Goal: Task Accomplishment & Management: Use online tool/utility

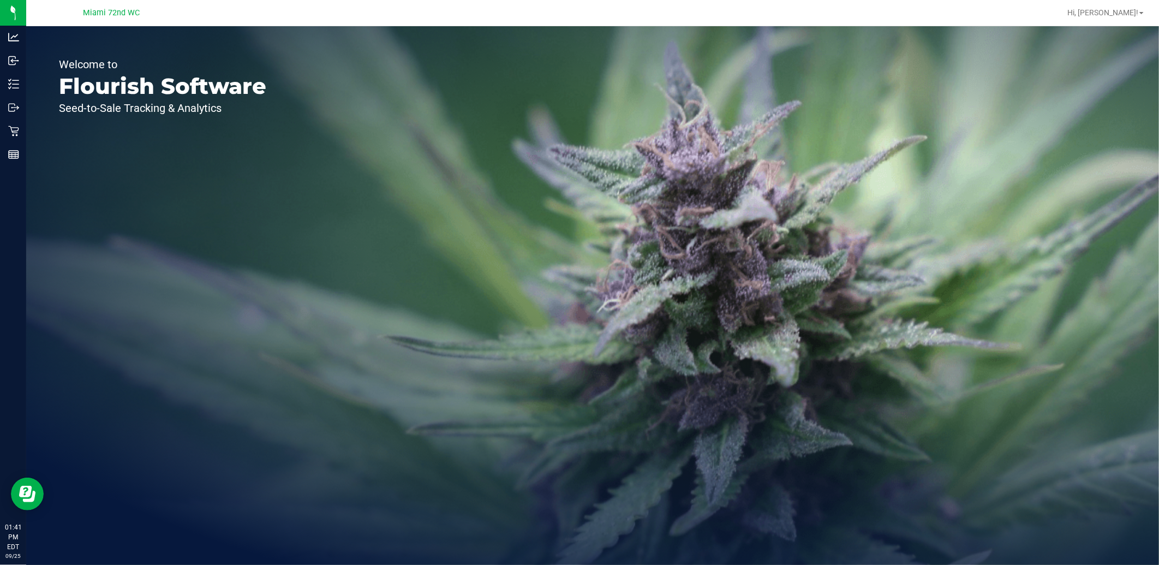
click at [11, 132] on icon at bounding box center [13, 131] width 11 height 11
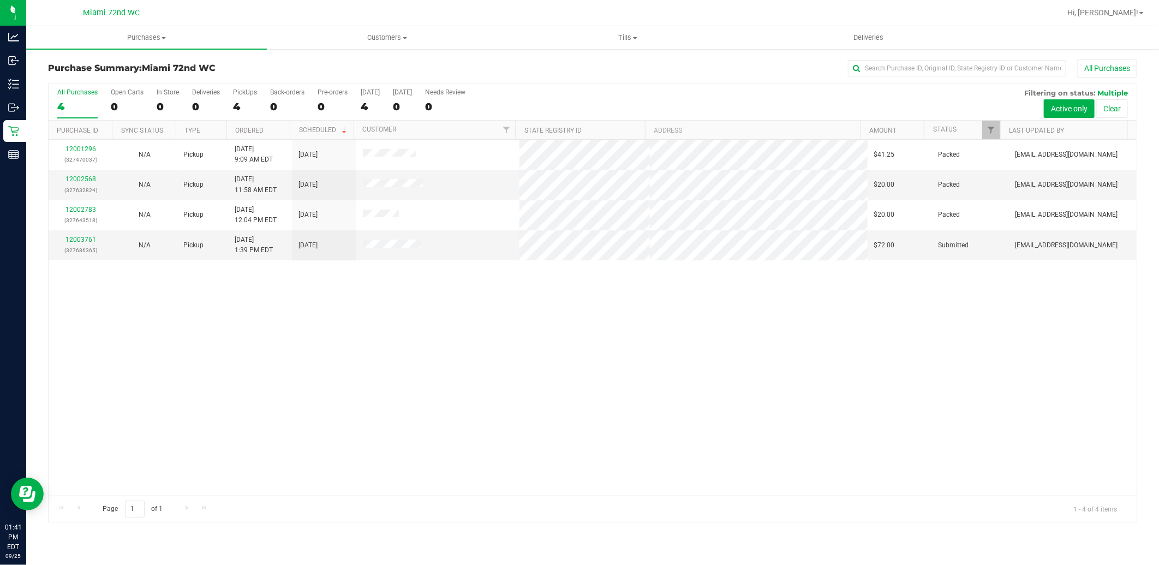
click at [220, 432] on div "12001296 (327470037) N/A Pickup [DATE] 9:09 AM EDT 9/25/2025 $41.25 Packed [EMA…" at bounding box center [593, 318] width 1088 height 356
click at [73, 242] on link "12003761" at bounding box center [80, 240] width 31 height 8
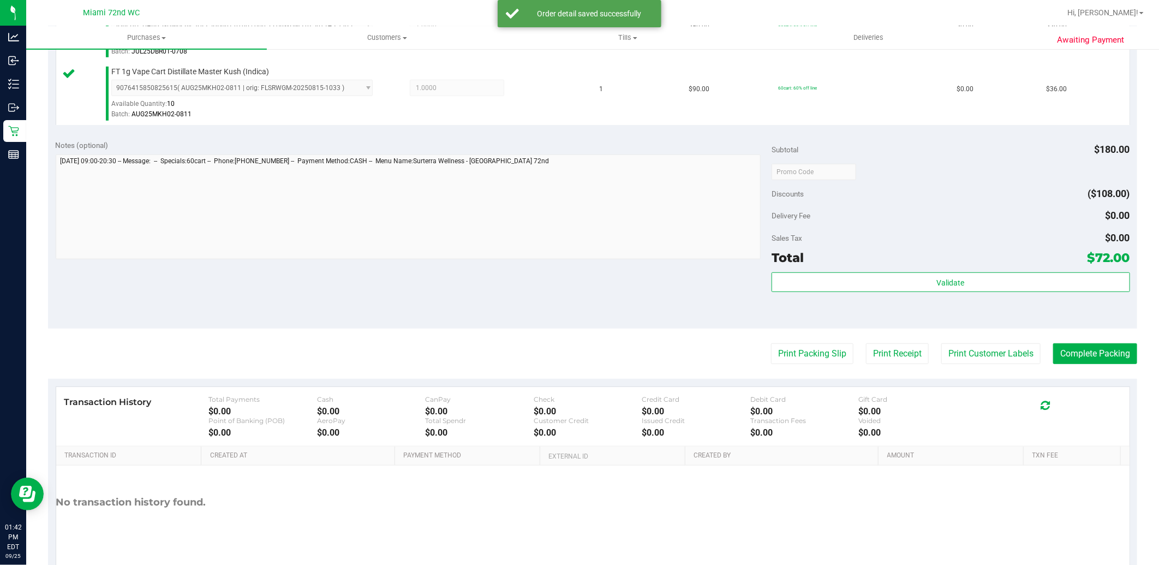
scroll to position [391, 0]
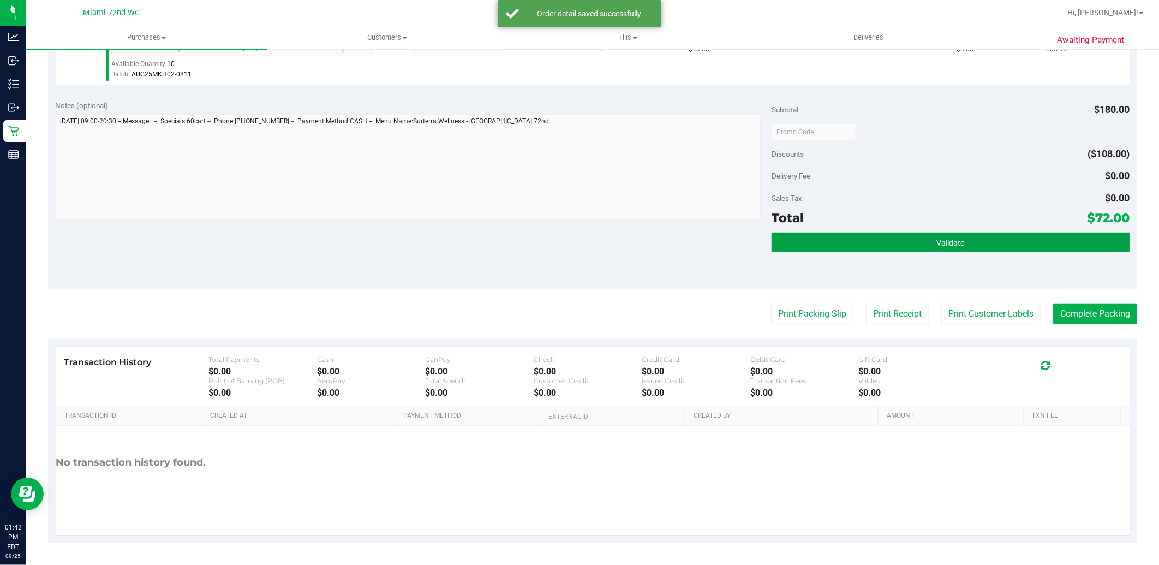
click at [917, 233] on button "Validate" at bounding box center [951, 243] width 358 height 20
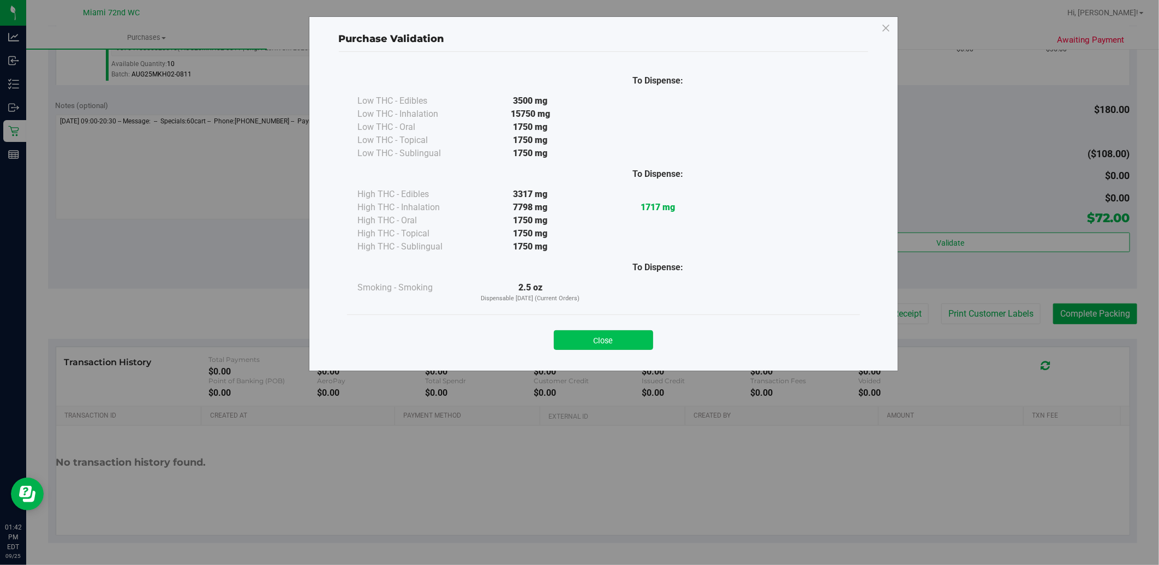
click at [632, 332] on button "Close" at bounding box center [603, 340] width 99 height 20
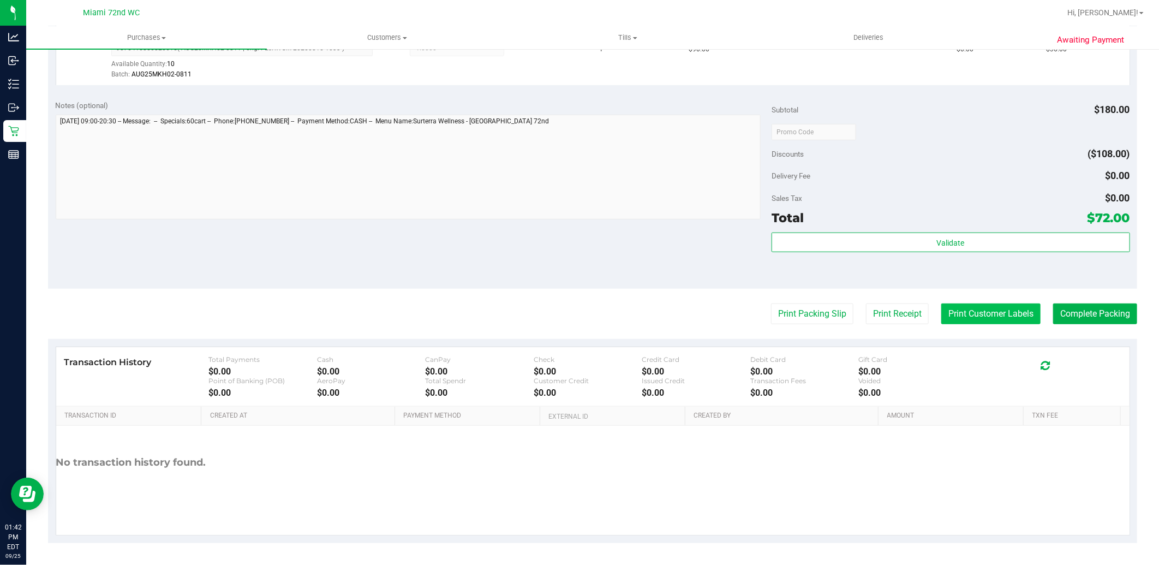
click at [975, 320] on button "Print Customer Labels" at bounding box center [991, 313] width 99 height 21
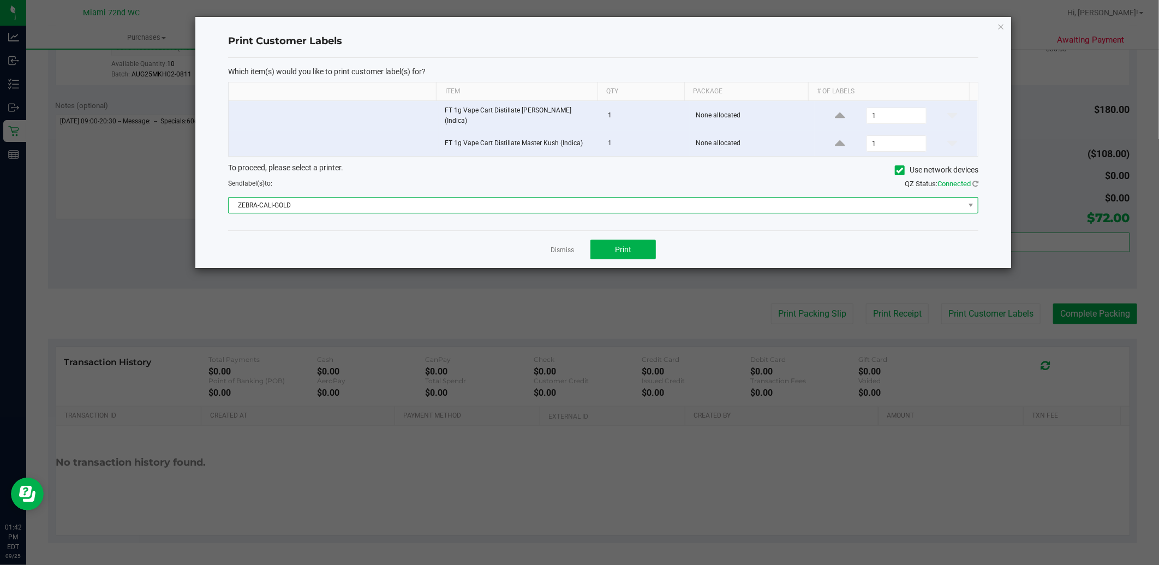
click at [524, 202] on span "ZEBRA-CALI-GOLD" at bounding box center [597, 205] width 736 height 15
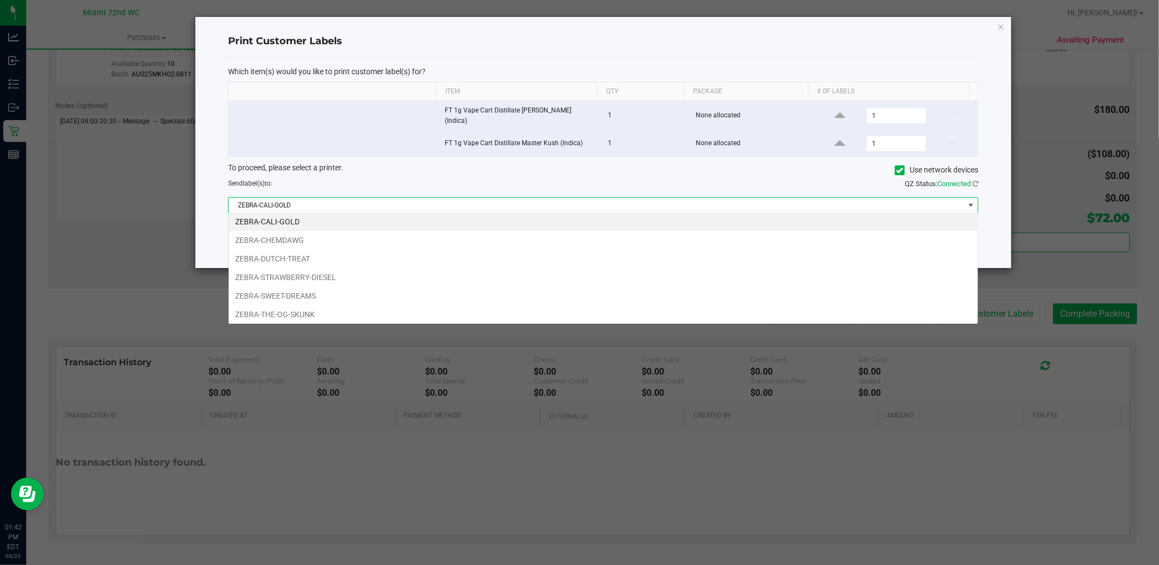
scroll to position [16, 750]
click at [331, 274] on li "ZEBRA-STRAWBERRY-DIESEL" at bounding box center [603, 277] width 749 height 19
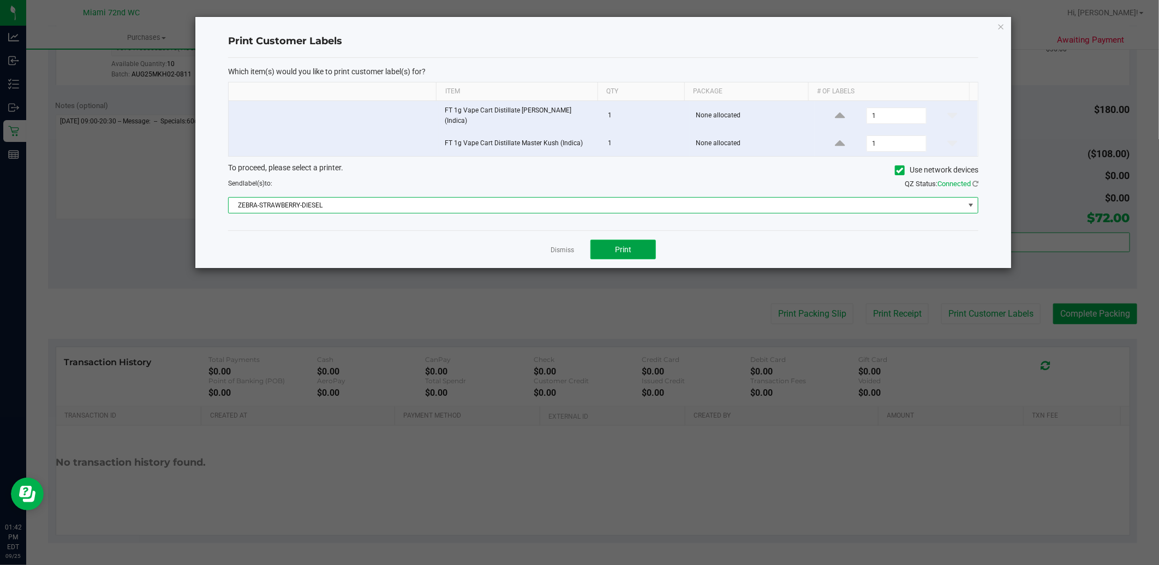
click at [631, 254] on button "Print" at bounding box center [623, 250] width 65 height 20
click at [558, 246] on link "Dismiss" at bounding box center [562, 250] width 23 height 9
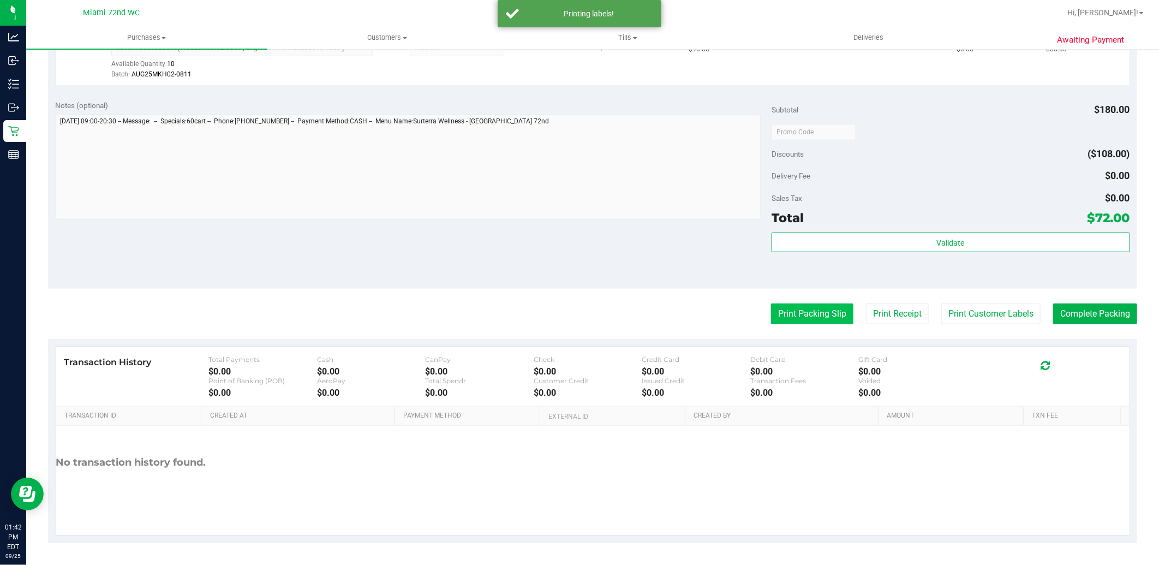
click at [801, 319] on button "Print Packing Slip" at bounding box center [812, 313] width 82 height 21
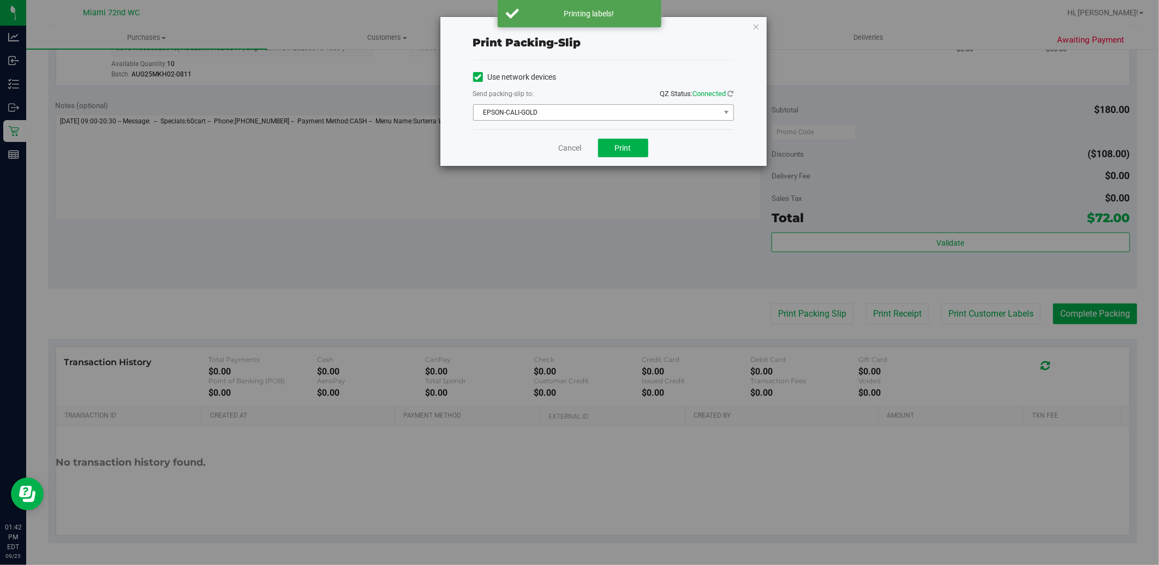
click at [568, 111] on span "EPSON-CALI-GOLD" at bounding box center [597, 112] width 246 height 15
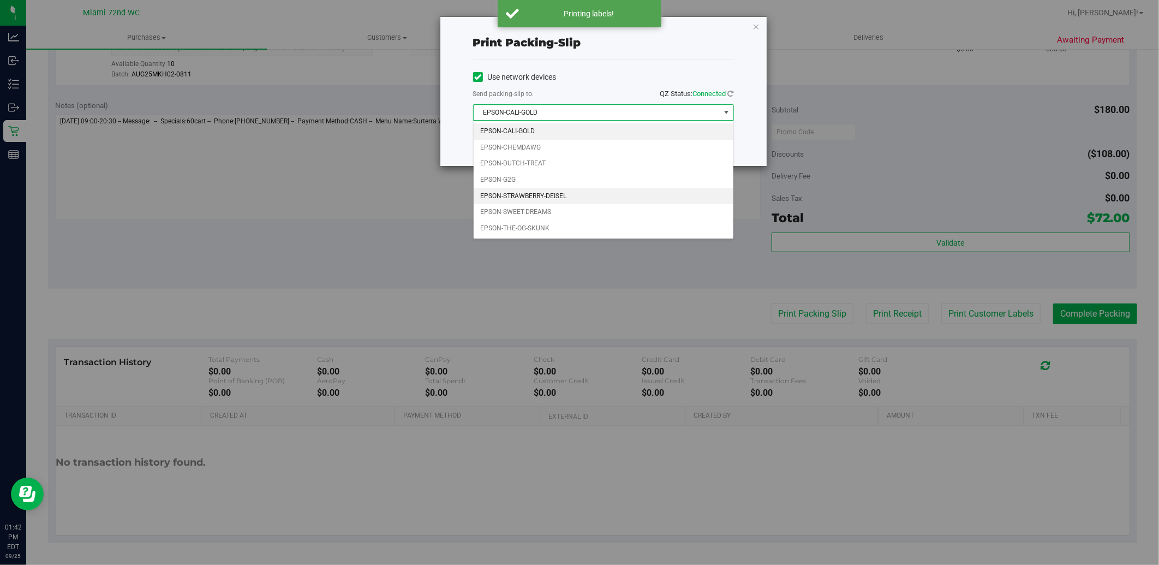
click at [552, 194] on li "EPSON-STRAWBERRY-DEISEL" at bounding box center [604, 196] width 260 height 16
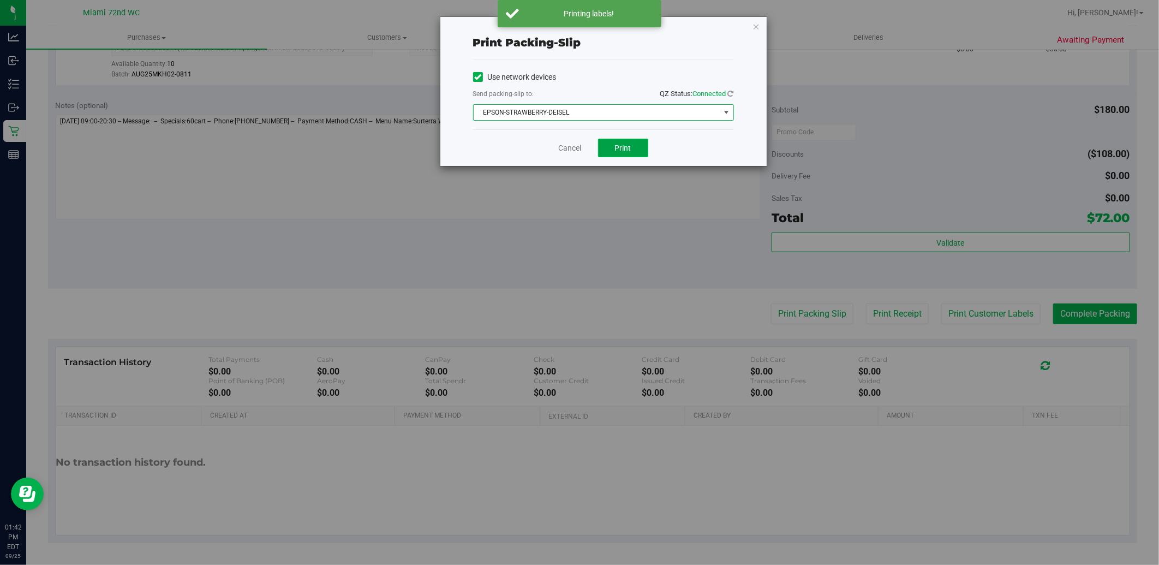
click at [625, 151] on span "Print" at bounding box center [623, 148] width 16 height 9
click at [564, 148] on link "Cancel" at bounding box center [570, 147] width 23 height 11
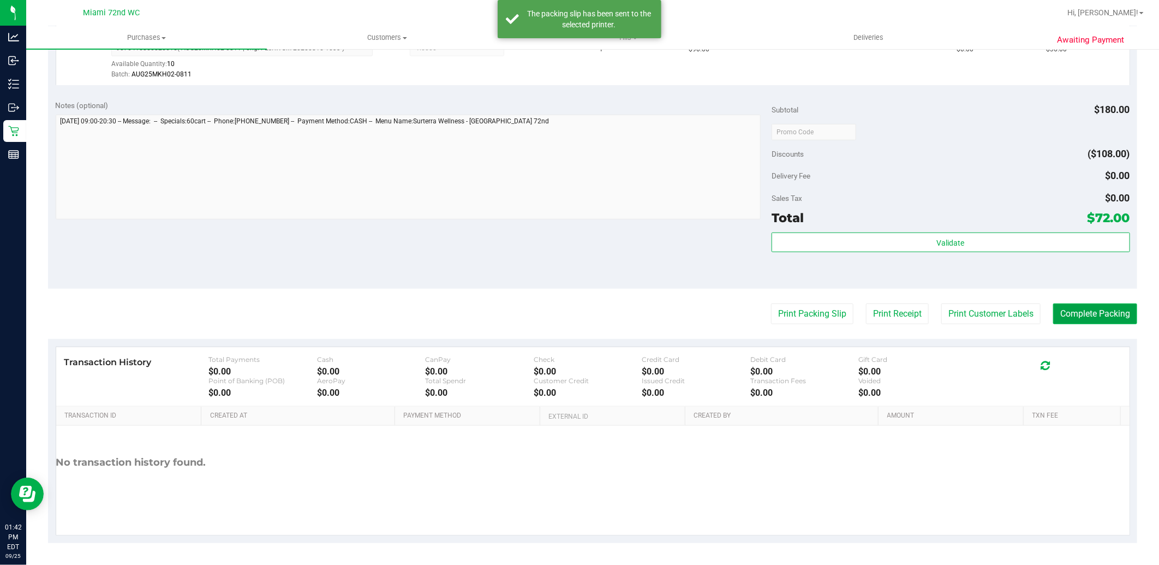
click at [1119, 318] on button "Complete Packing" at bounding box center [1095, 313] width 84 height 21
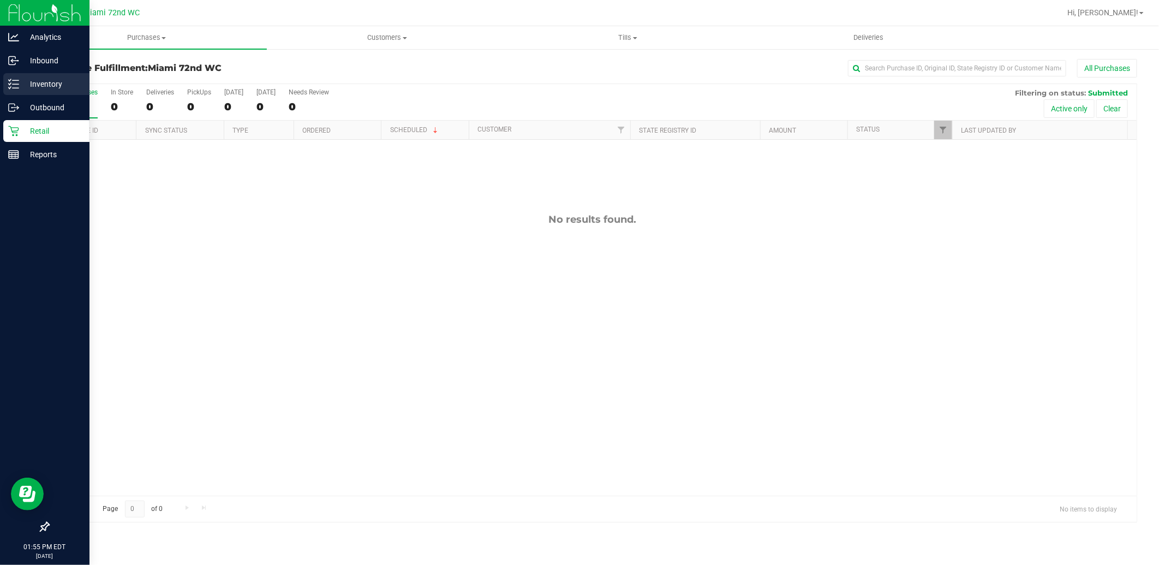
click at [16, 88] on line at bounding box center [16, 88] width 6 height 0
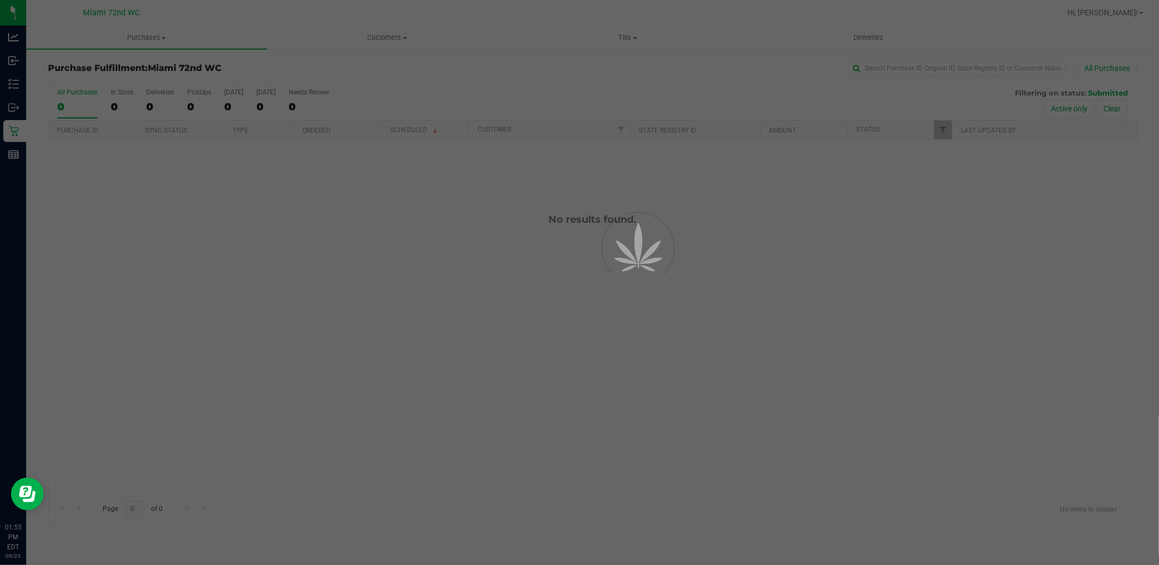
click at [538, 554] on div at bounding box center [579, 282] width 1159 height 565
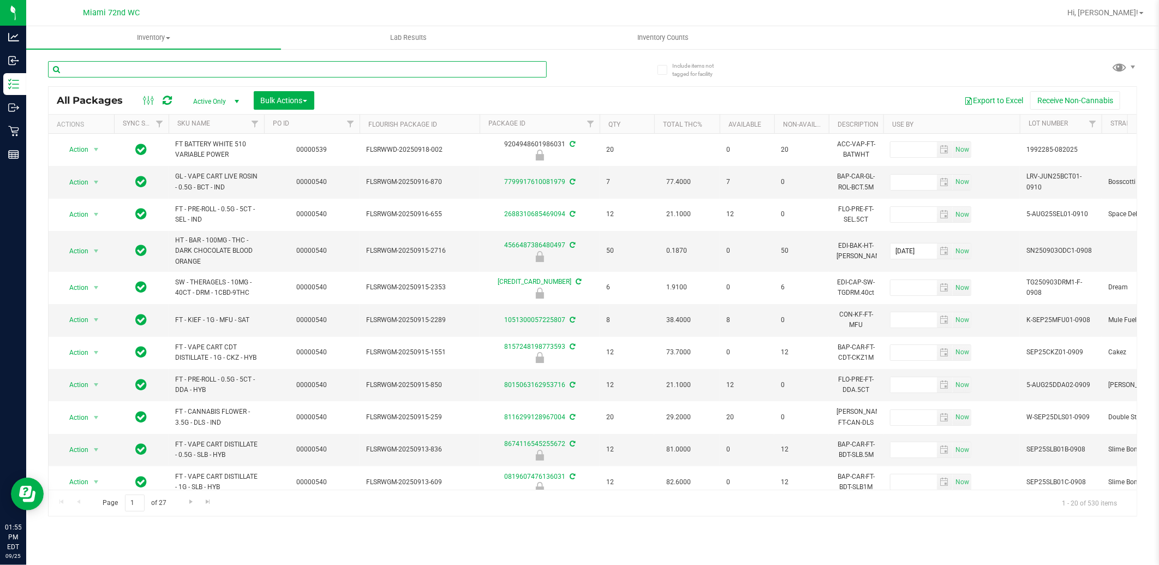
click at [303, 73] on input "text" at bounding box center [297, 69] width 499 height 16
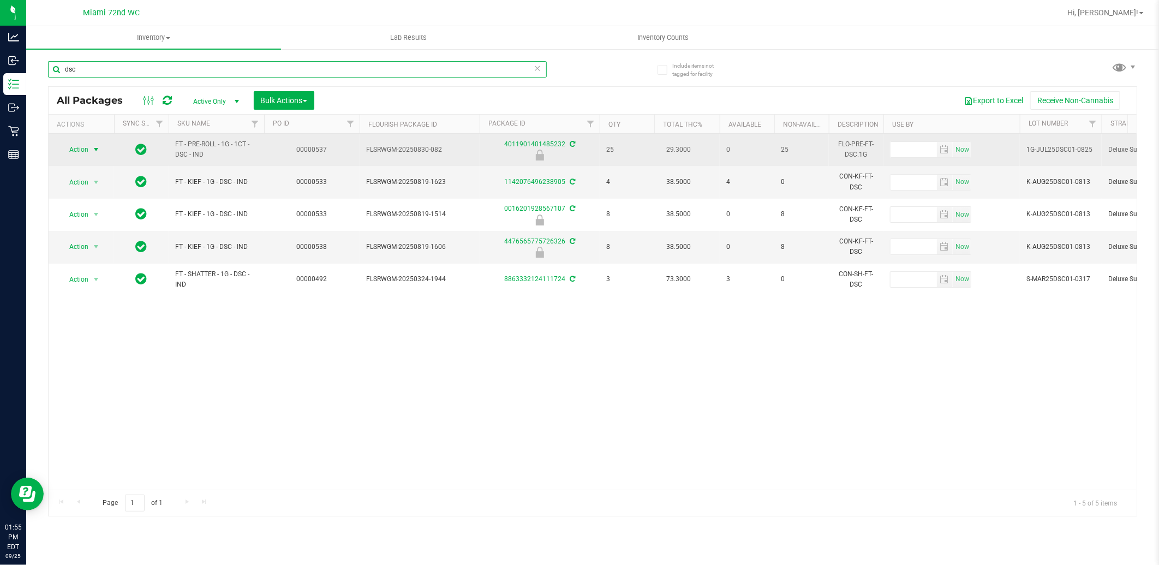
type input "dsc"
click at [80, 144] on span "Action" at bounding box center [73, 149] width 29 height 15
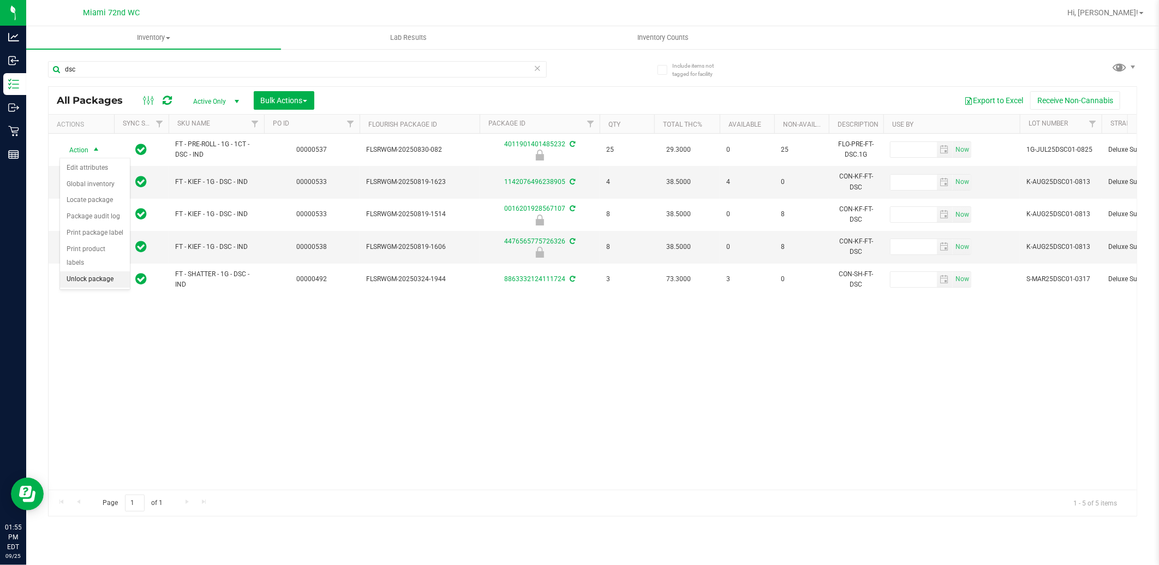
click at [116, 279] on li "Unlock package" at bounding box center [95, 279] width 70 height 16
